Goal: Find specific page/section: Find specific page/section

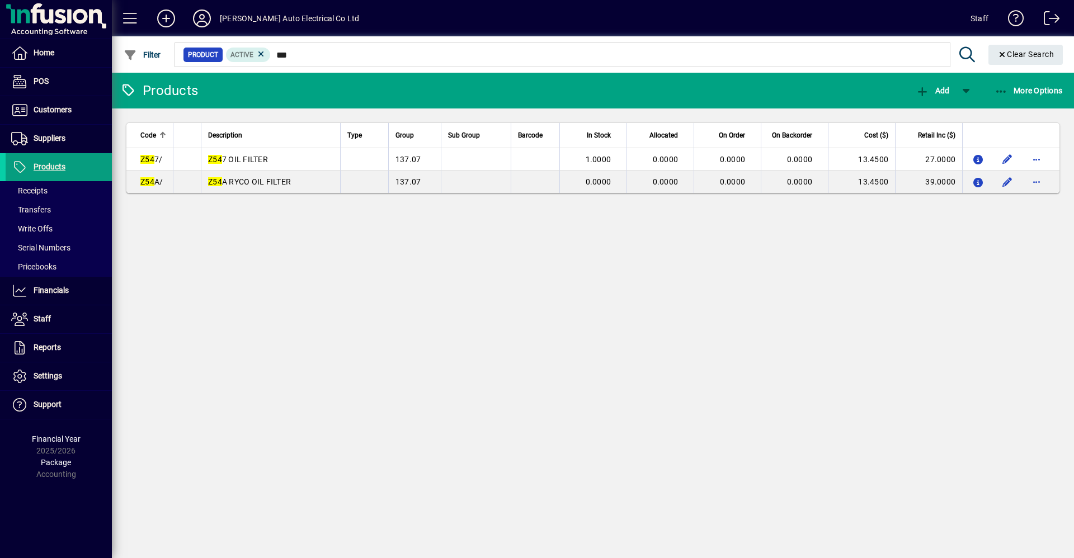
type input "***"
